Goal: Task Accomplishment & Management: Manage account settings

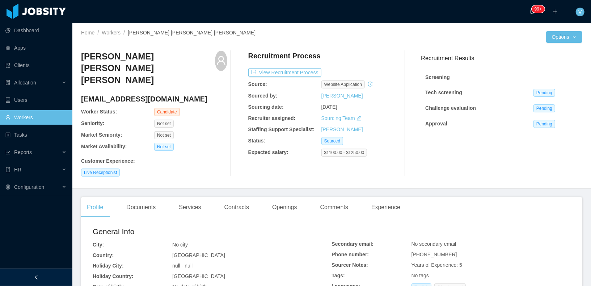
click at [557, 28] on div "Home / Workers / [PERSON_NAME] [PERSON_NAME] [PERSON_NAME] / Options [PERSON_NA…" at bounding box center [331, 105] width 519 height 165
click at [560, 35] on button "Options" at bounding box center [564, 37] width 36 height 12
click at [547, 97] on button "Edit Worker" at bounding box center [548, 98] width 46 height 12
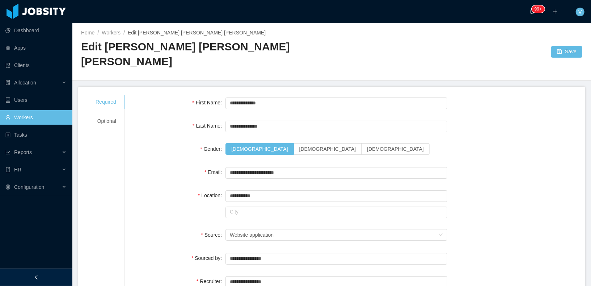
click at [148, 34] on span "Edit [PERSON_NAME] [PERSON_NAME] [PERSON_NAME]" at bounding box center [197, 33] width 138 height 6
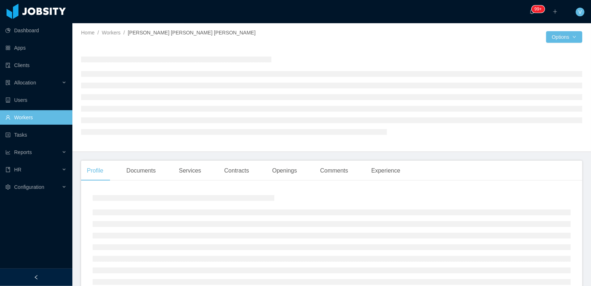
click at [583, 38] on div "Home / Workers / [PERSON_NAME] [PERSON_NAME] [PERSON_NAME] / Options" at bounding box center [331, 87] width 519 height 129
click at [565, 37] on button "Options" at bounding box center [564, 37] width 36 height 12
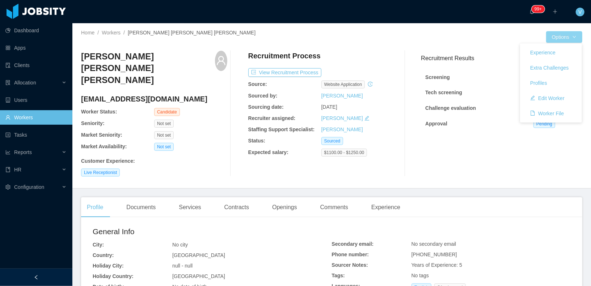
click at [565, 35] on button "Options" at bounding box center [564, 37] width 36 height 12
click at [554, 96] on button "Edit Worker" at bounding box center [548, 98] width 46 height 12
click at [563, 34] on button "Options" at bounding box center [564, 37] width 36 height 12
click at [559, 93] on button "Edit Worker" at bounding box center [548, 98] width 46 height 12
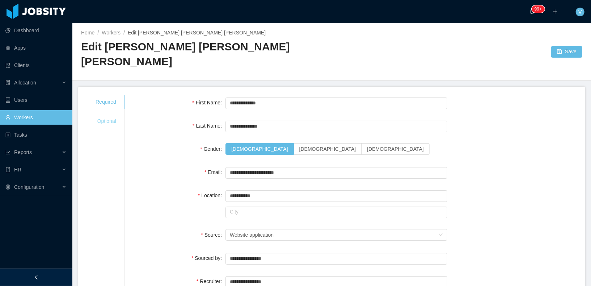
click at [108, 114] on div "Optional" at bounding box center [106, 120] width 38 height 13
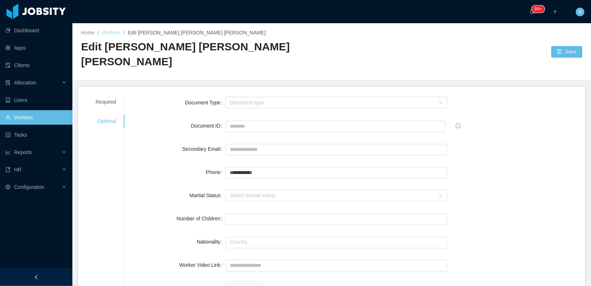
click at [110, 34] on link "Workers" at bounding box center [111, 33] width 19 height 6
